Goal: Task Accomplishment & Management: Use online tool/utility

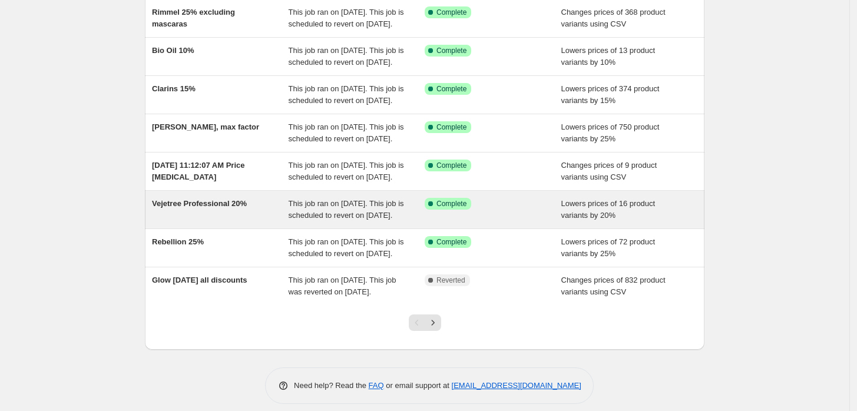
scroll to position [301, 0]
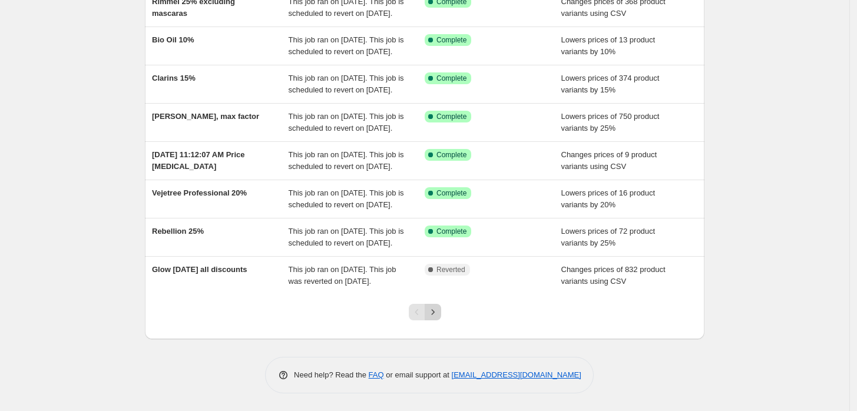
click at [433, 316] on icon "Next" at bounding box center [433, 312] width 12 height 12
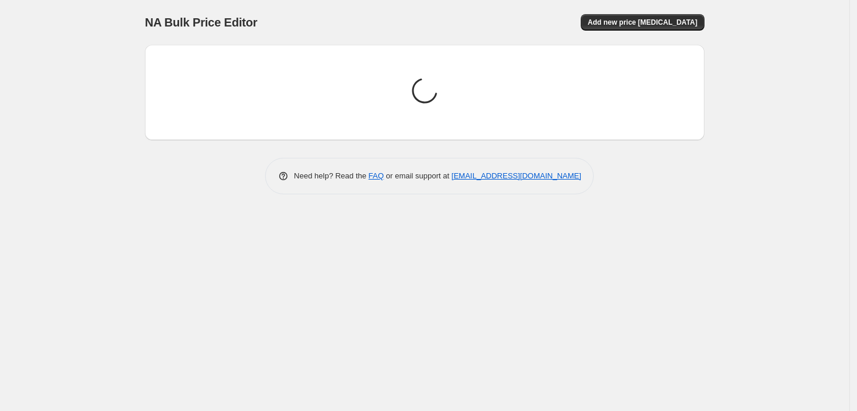
scroll to position [0, 0]
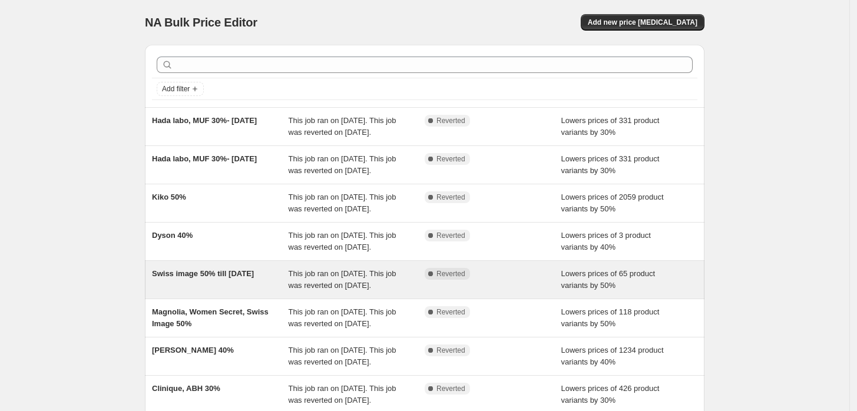
click at [236, 278] on span "Swiss image 50% till [DATE]" at bounding box center [203, 273] width 102 height 9
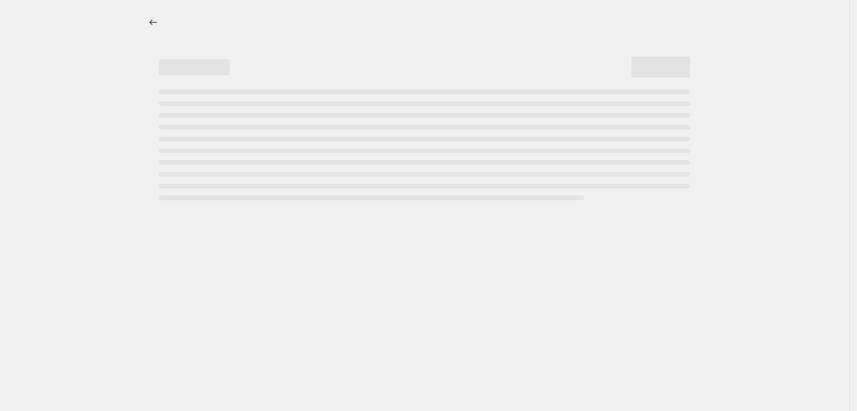
select select "percentage"
select select "vendor"
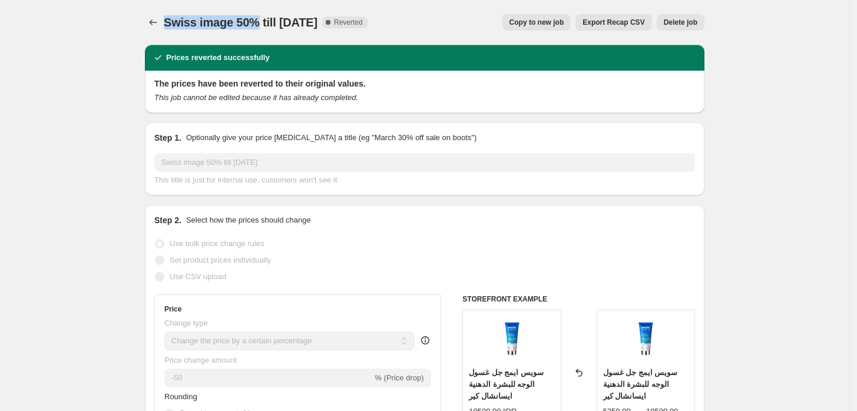
drag, startPoint x: 249, startPoint y: 24, endPoint x: 158, endPoint y: 32, distance: 91.7
copy span "Swiss image 50%"
click at [157, 19] on icon "Price change jobs" at bounding box center [153, 22] width 12 height 12
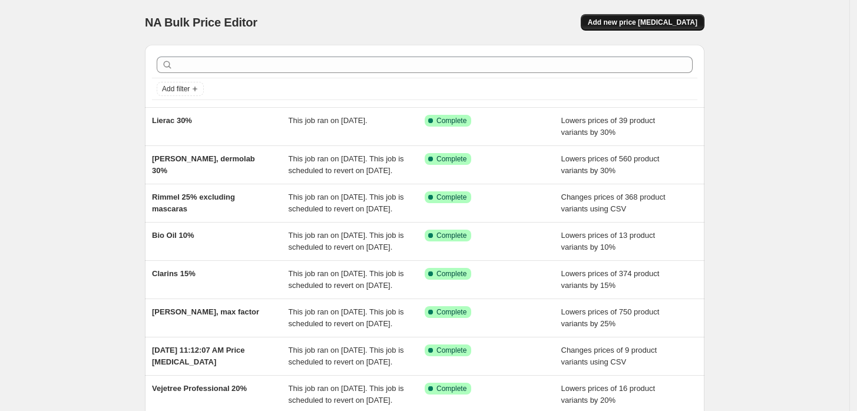
click at [639, 25] on span "Add new price [MEDICAL_DATA]" at bounding box center [643, 22] width 110 height 9
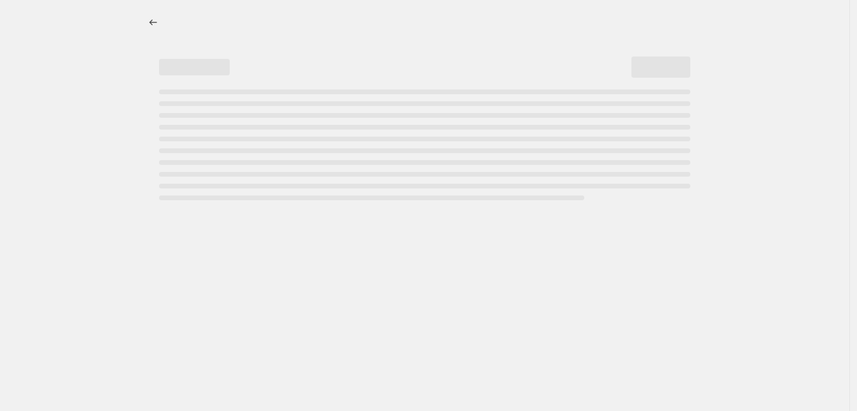
select select "percentage"
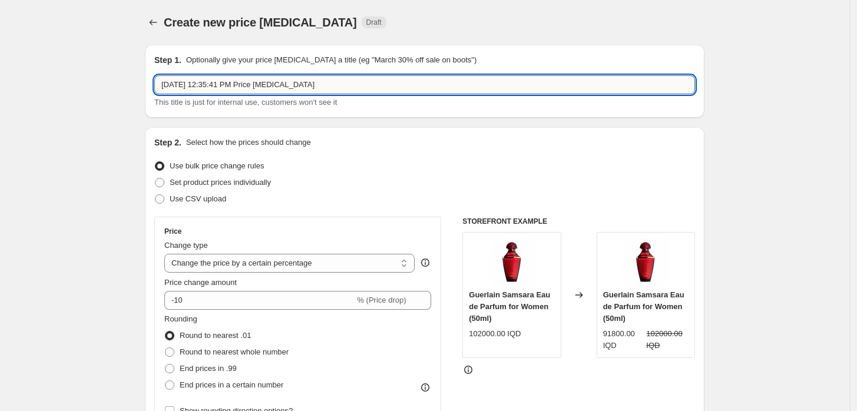
click at [448, 85] on input "[DATE] 12:35:41 PM Price [MEDICAL_DATA]" at bounding box center [424, 84] width 541 height 19
click at [449, 85] on input "[DATE] 12:35:41 PM Price [MEDICAL_DATA]" at bounding box center [424, 84] width 541 height 19
paste input "wiss image 50%"
type input "Swiss image 50%"
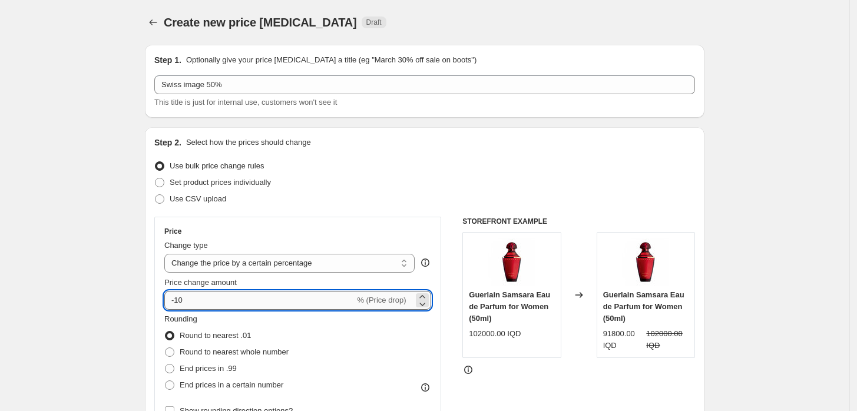
drag, startPoint x: 186, startPoint y: 298, endPoint x: 179, endPoint y: 301, distance: 7.1
click at [179, 301] on input "-10" at bounding box center [259, 300] width 190 height 19
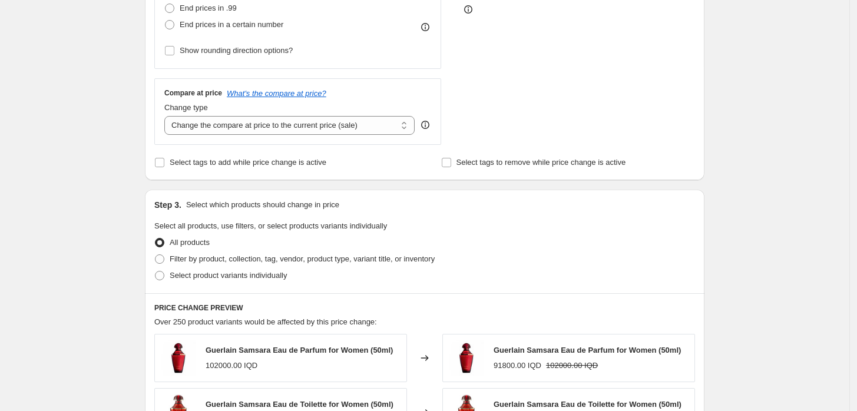
scroll to position [458, 0]
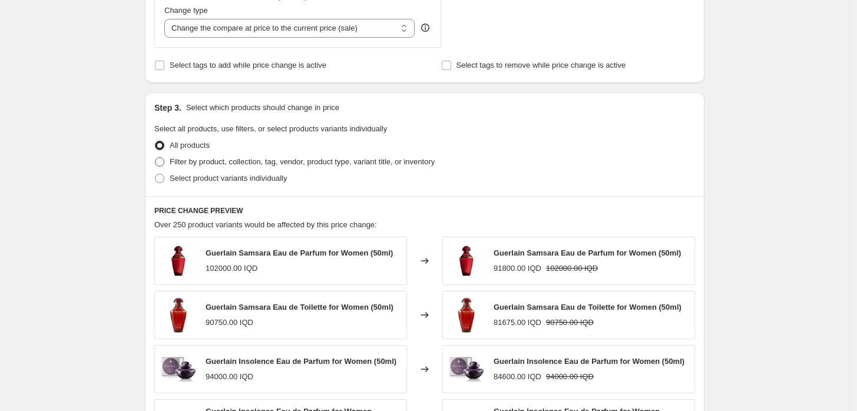
type input "-53"
click at [186, 157] on span "Filter by product, collection, tag, vendor, product type, variant title, or inv…" at bounding box center [302, 161] width 265 height 9
click at [156, 157] on input "Filter by product, collection, tag, vendor, product type, variant title, or inv…" at bounding box center [155, 157] width 1 height 1
radio input "true"
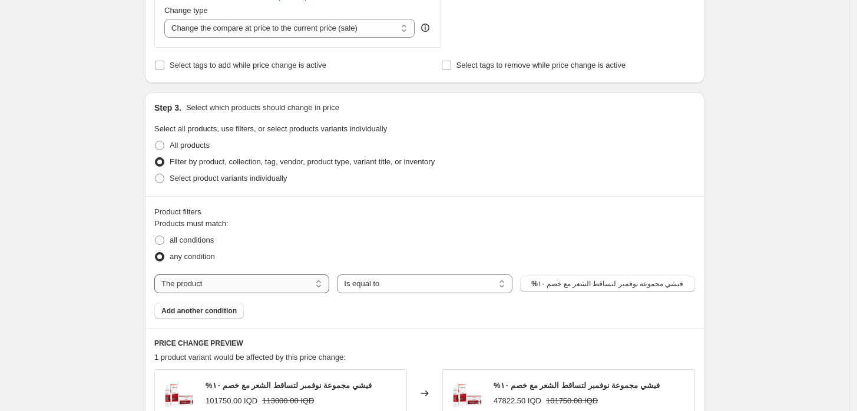
drag, startPoint x: 267, startPoint y: 289, endPoint x: 262, endPoint y: 285, distance: 6.4
click at [267, 289] on select "The product The product's collection The product's tag The product's vendor The…" at bounding box center [241, 284] width 175 height 19
select select "vendor"
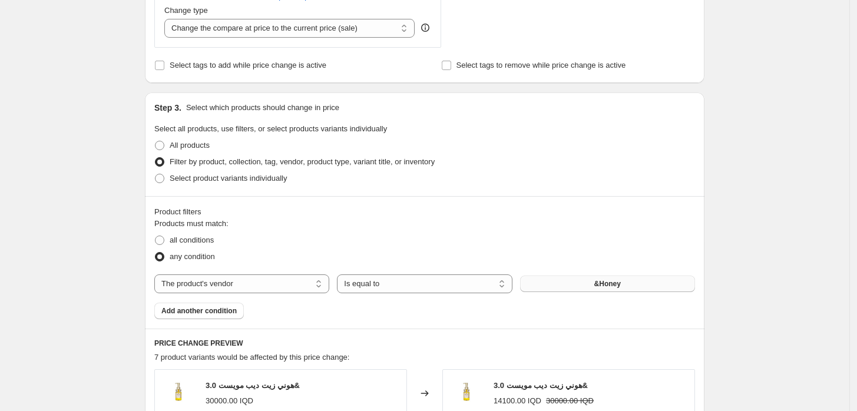
click at [567, 282] on button "&Honey" at bounding box center [607, 284] width 175 height 16
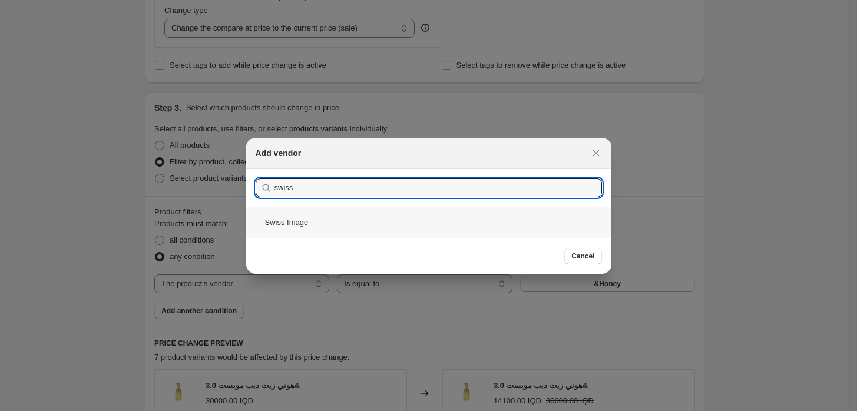
type input "swiss"
click at [318, 227] on div "Swiss Image" at bounding box center [428, 222] width 365 height 31
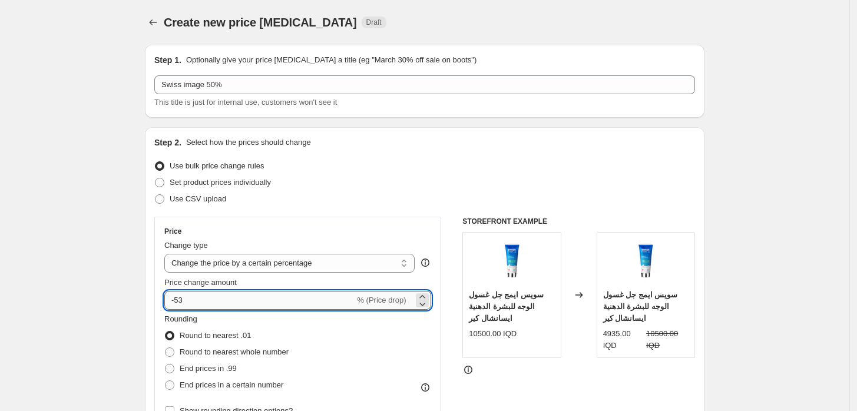
click at [186, 298] on input "-53" at bounding box center [259, 300] width 190 height 19
click at [245, 298] on input "-50" at bounding box center [259, 300] width 190 height 19
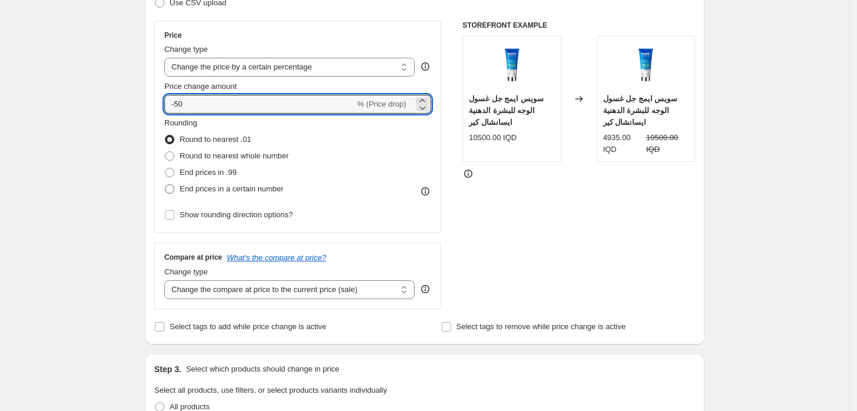
scroll to position [262, 0]
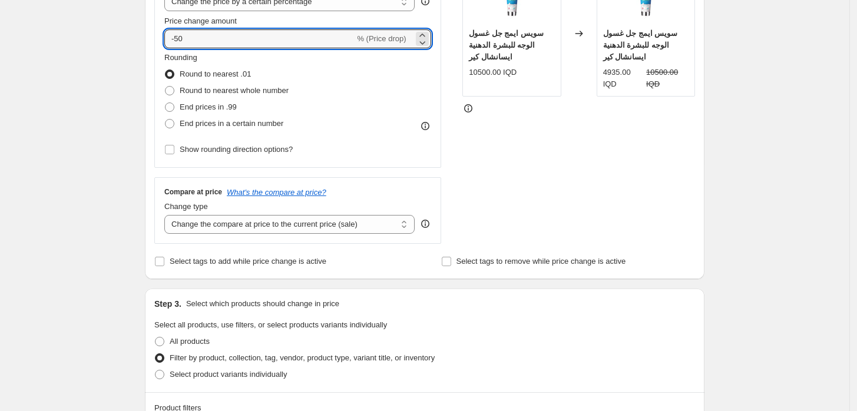
type input "-50"
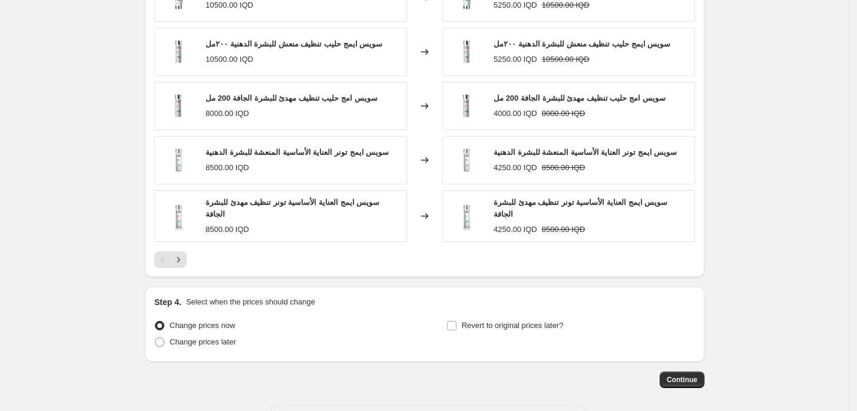
scroll to position [899, 0]
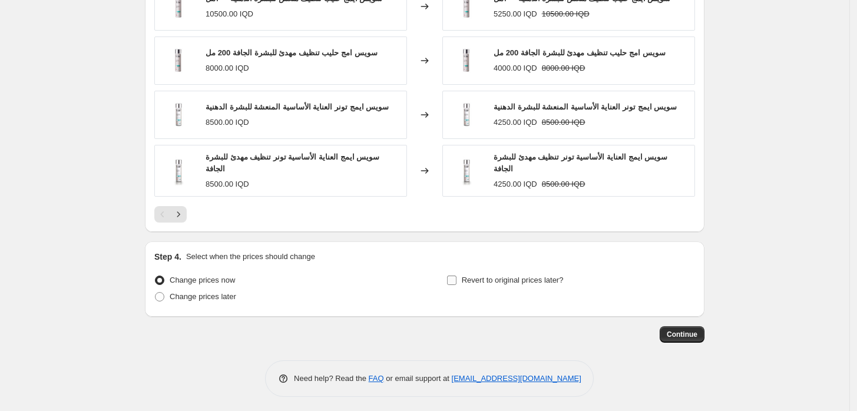
click at [478, 277] on span "Revert to original prices later?" at bounding box center [513, 280] width 102 height 9
click at [457, 277] on input "Revert to original prices later?" at bounding box center [451, 280] width 9 height 9
checkbox input "true"
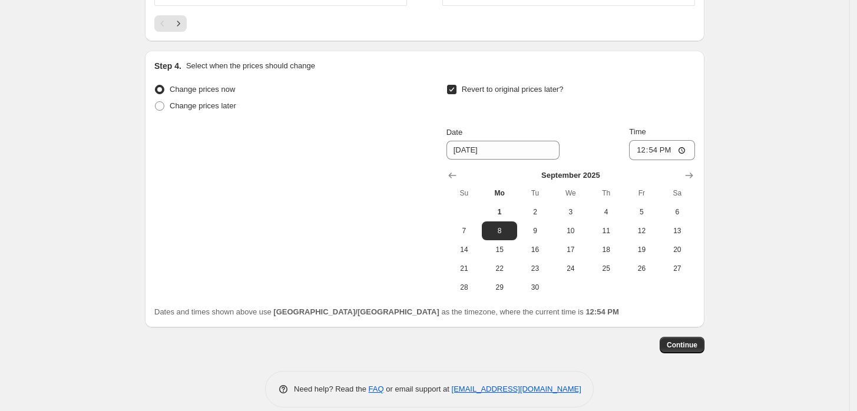
scroll to position [1095, 0]
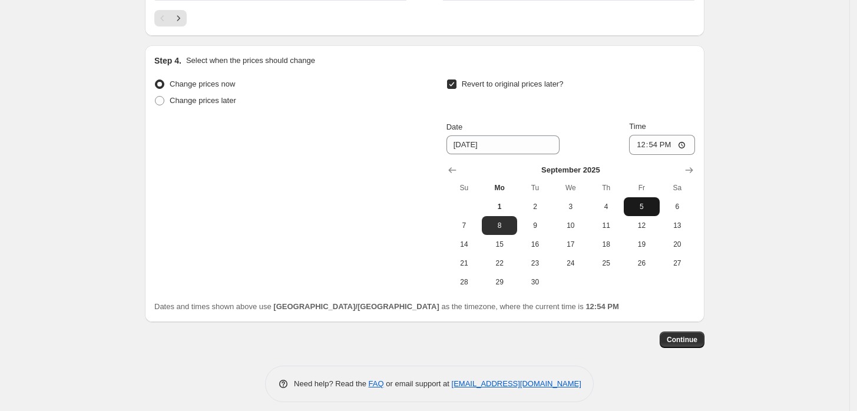
click at [638, 204] on span "5" at bounding box center [642, 206] width 26 height 9
type input "[DATE]"
click at [641, 143] on input "12:54" at bounding box center [662, 145] width 66 height 20
type input "23:59"
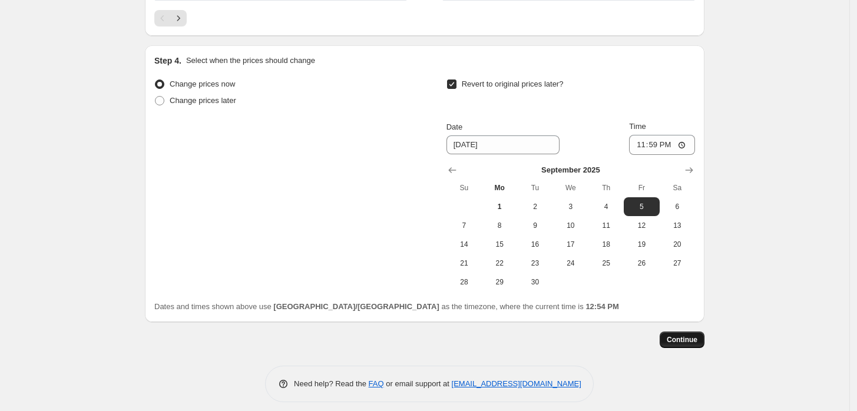
click at [674, 335] on span "Continue" at bounding box center [682, 339] width 31 height 9
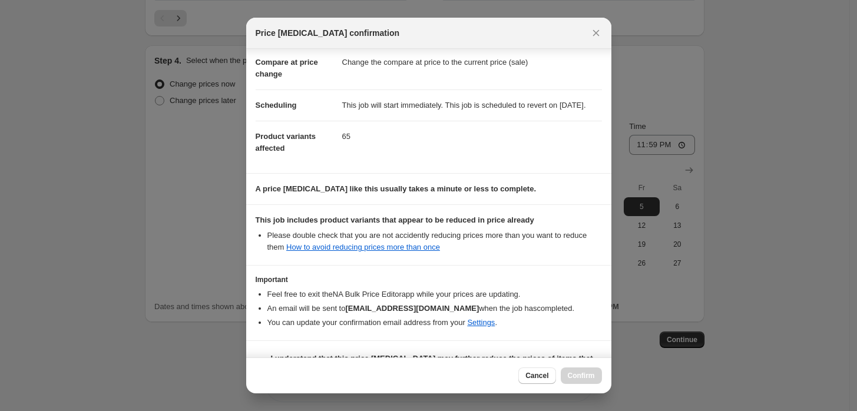
scroll to position [95, 0]
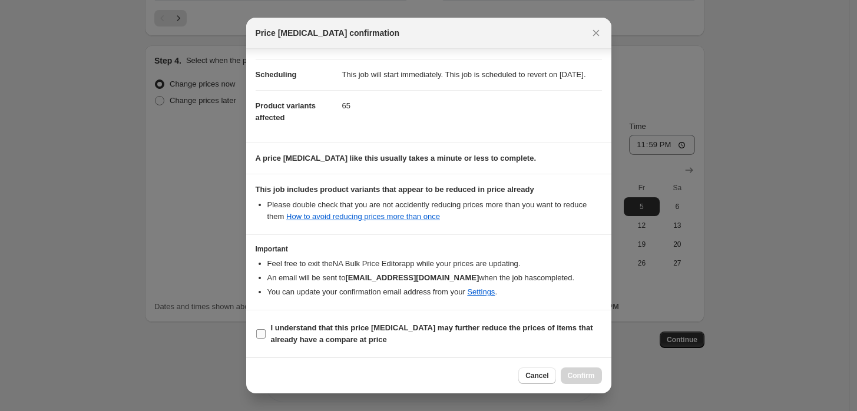
click at [356, 327] on b "I understand that this price [MEDICAL_DATA] may further reduce the prices of it…" at bounding box center [432, 334] width 322 height 21
click at [266, 329] on input "I understand that this price [MEDICAL_DATA] may further reduce the prices of it…" at bounding box center [260, 333] width 9 height 9
checkbox input "true"
click at [593, 377] on span "Confirm" at bounding box center [581, 375] width 27 height 9
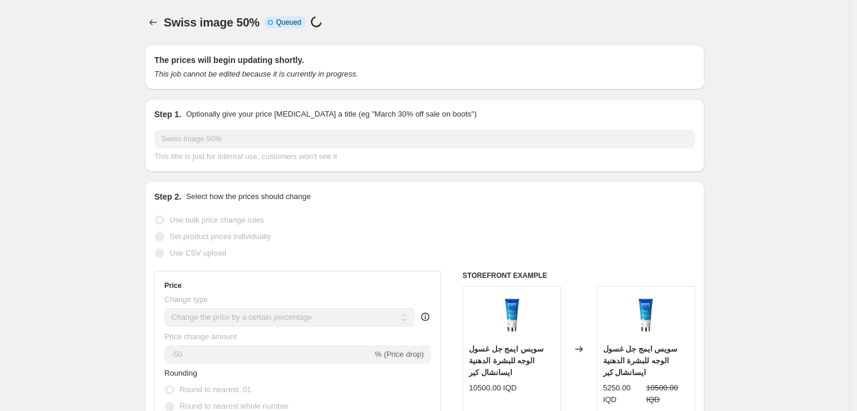
scroll to position [1095, 0]
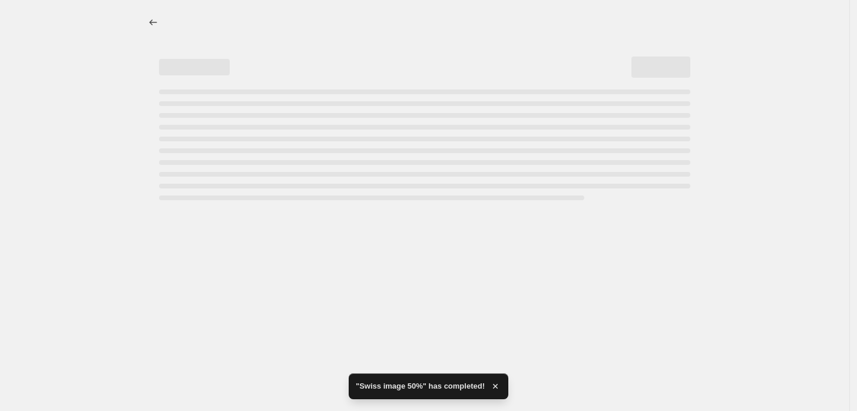
select select "percentage"
select select "vendor"
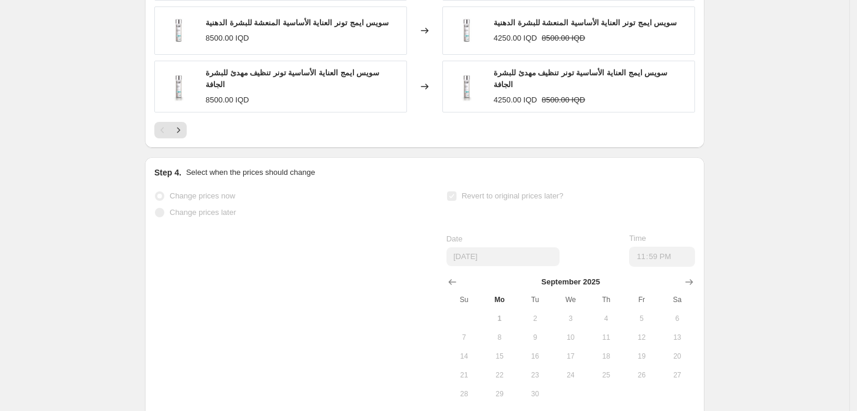
scroll to position [0, 0]
